Goal: Transaction & Acquisition: Download file/media

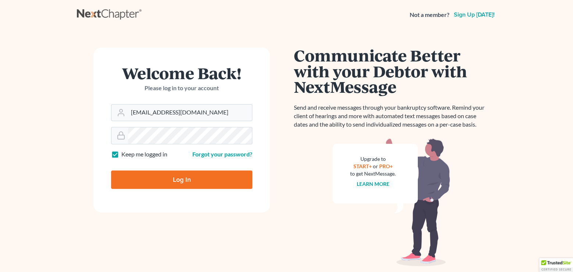
type input "jmoore@moorelawllc.com"
click at [153, 178] on input "Log In" at bounding box center [181, 179] width 141 height 18
type input "Thinking..."
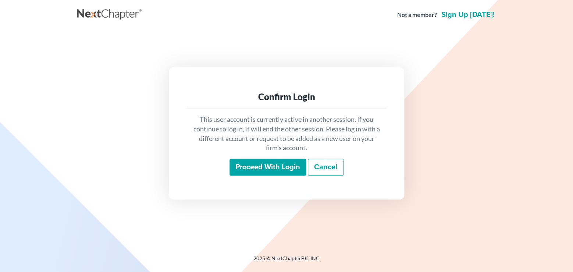
click at [281, 171] on input "Proceed with login" at bounding box center [268, 167] width 77 height 17
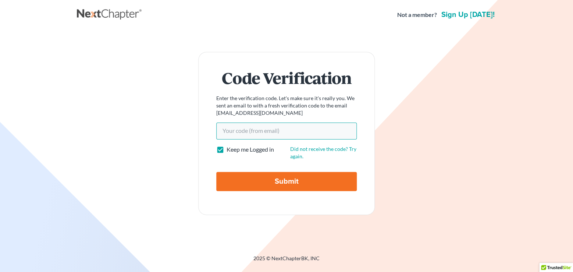
click at [293, 135] on input "Your code(from email)" at bounding box center [286, 130] width 141 height 17
paste input "165185"
type input "165185"
click at [285, 178] on input "Submit" at bounding box center [286, 181] width 141 height 19
type input "Thinking..."
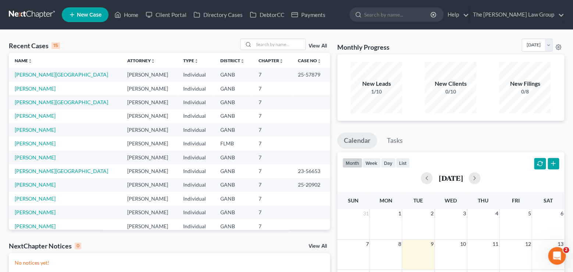
scroll to position [50, 0]
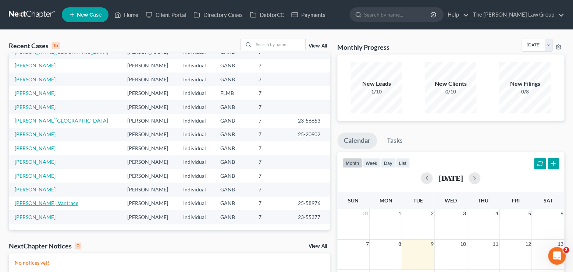
click at [49, 202] on link "[PERSON_NAME], Vantrace" at bounding box center [47, 203] width 64 height 6
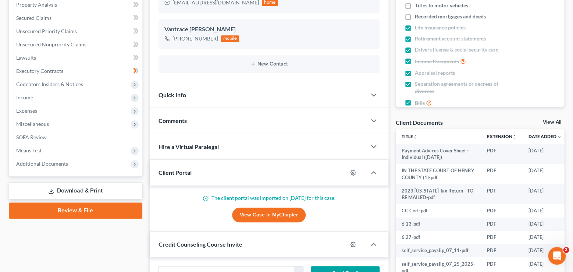
scroll to position [158, 0]
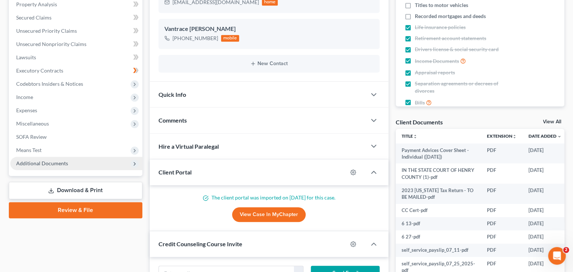
click at [134, 164] on icon at bounding box center [135, 164] width 6 height 6
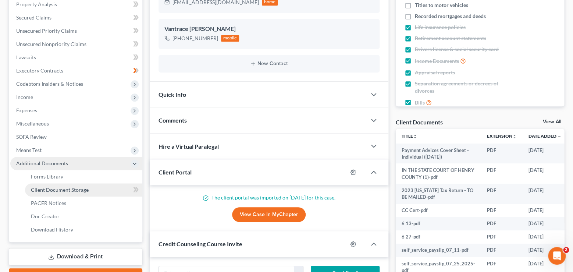
click at [104, 188] on link "Client Document Storage" at bounding box center [83, 189] width 117 height 13
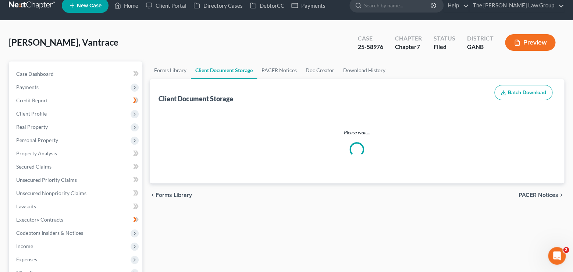
select select "35"
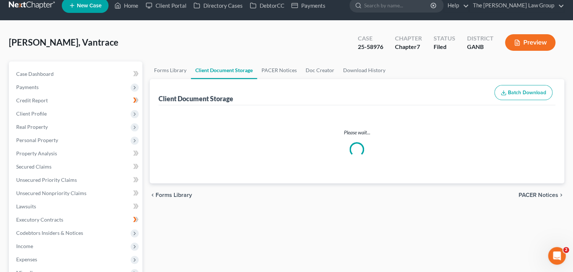
select select "5"
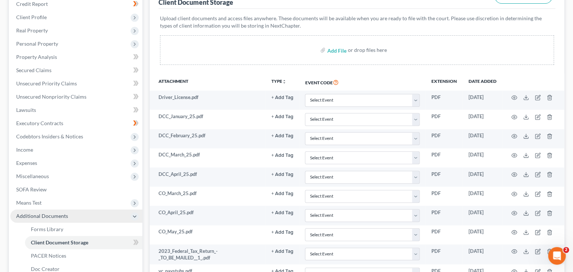
scroll to position [111, 0]
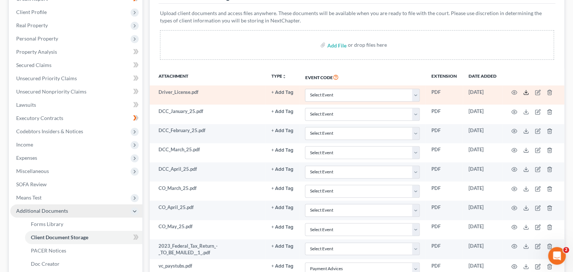
click at [527, 93] on icon at bounding box center [526, 92] width 6 height 6
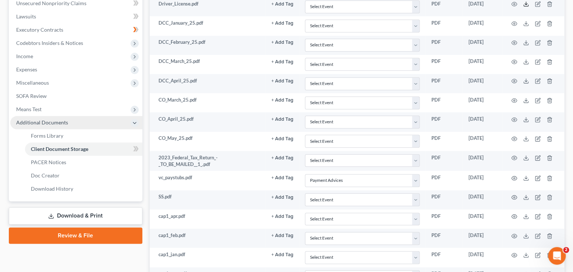
scroll to position [199, 0]
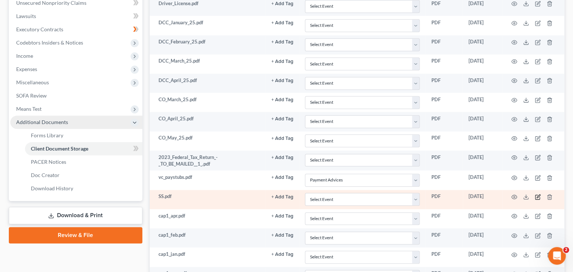
click at [538, 197] on icon "button" at bounding box center [538, 197] width 6 height 6
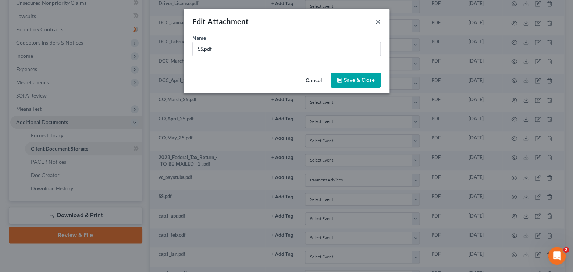
click at [378, 22] on button "×" at bounding box center [378, 21] width 5 height 9
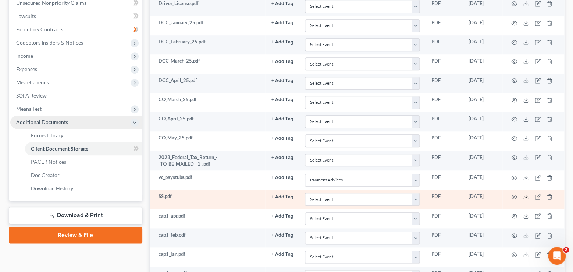
click at [526, 198] on icon at bounding box center [526, 197] width 6 height 6
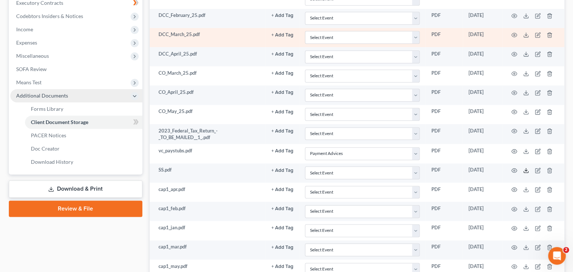
scroll to position [231, 0]
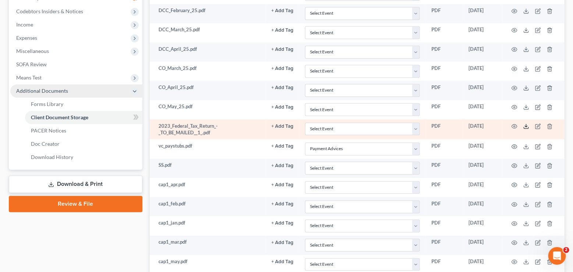
click at [526, 127] on line at bounding box center [526, 125] width 0 height 3
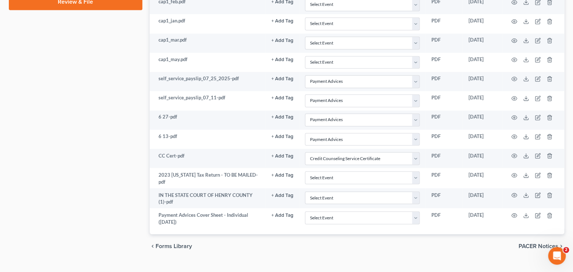
scroll to position [445, 0]
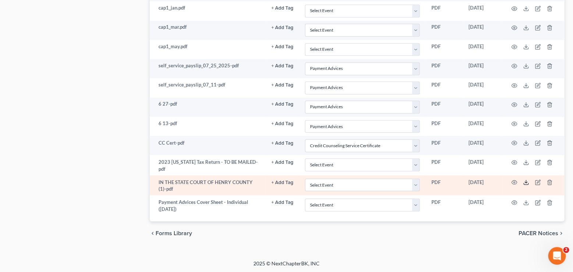
click at [528, 182] on icon at bounding box center [526, 182] width 6 height 6
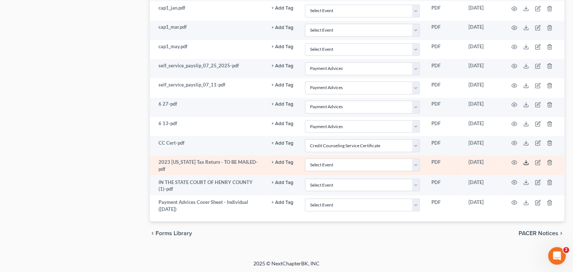
click at [526, 163] on icon at bounding box center [526, 162] width 6 height 6
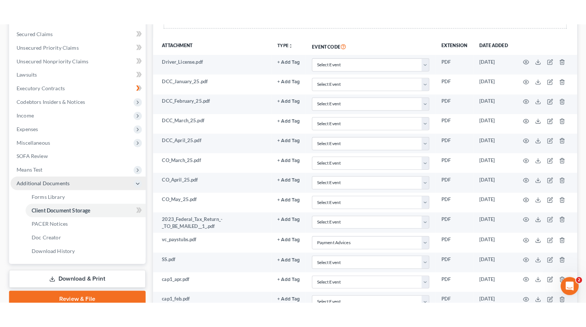
scroll to position [165, 0]
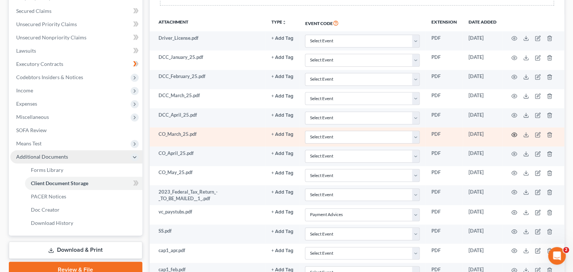
click at [515, 135] on icon "button" at bounding box center [514, 135] width 6 height 6
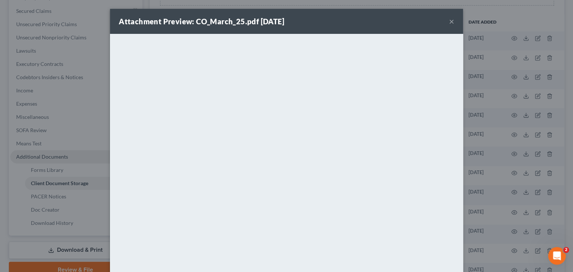
click at [453, 21] on button "×" at bounding box center [451, 21] width 5 height 9
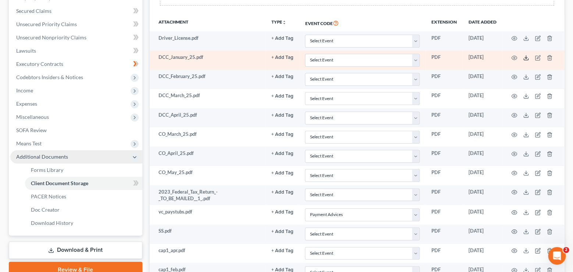
click at [526, 58] on icon at bounding box center [526, 58] width 6 height 6
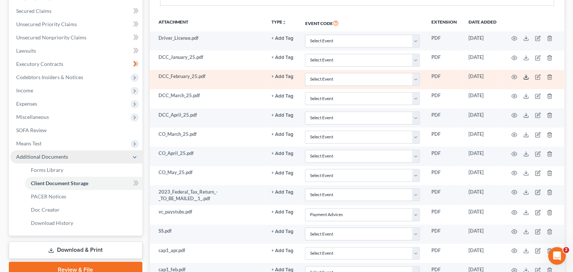
click at [526, 78] on icon at bounding box center [526, 77] width 6 height 6
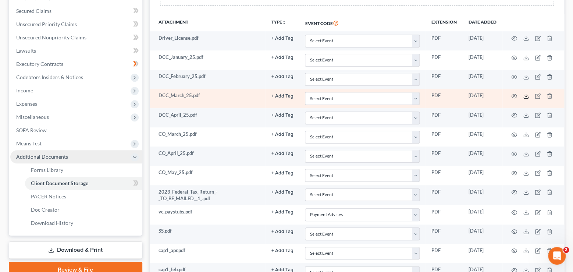
click at [525, 96] on icon at bounding box center [526, 96] width 6 height 6
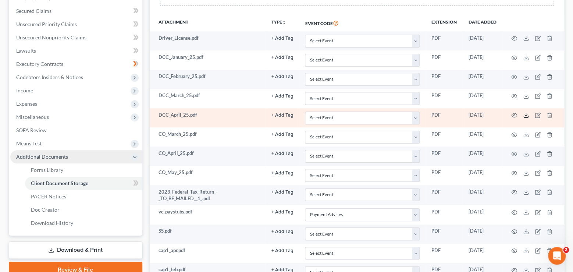
click at [525, 116] on icon at bounding box center [526, 115] width 6 height 6
